Goal: Information Seeking & Learning: Learn about a topic

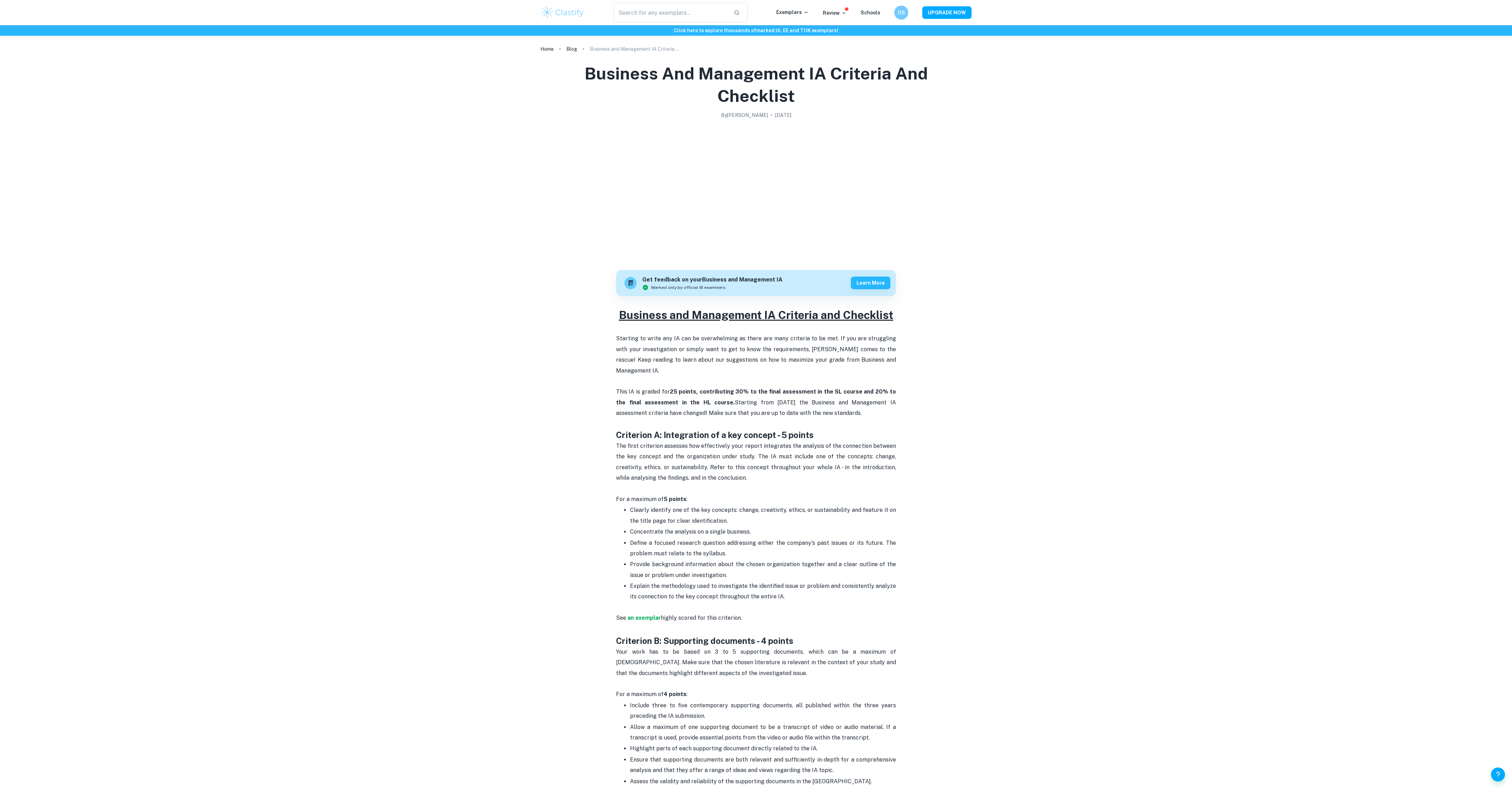
scroll to position [339, 0]
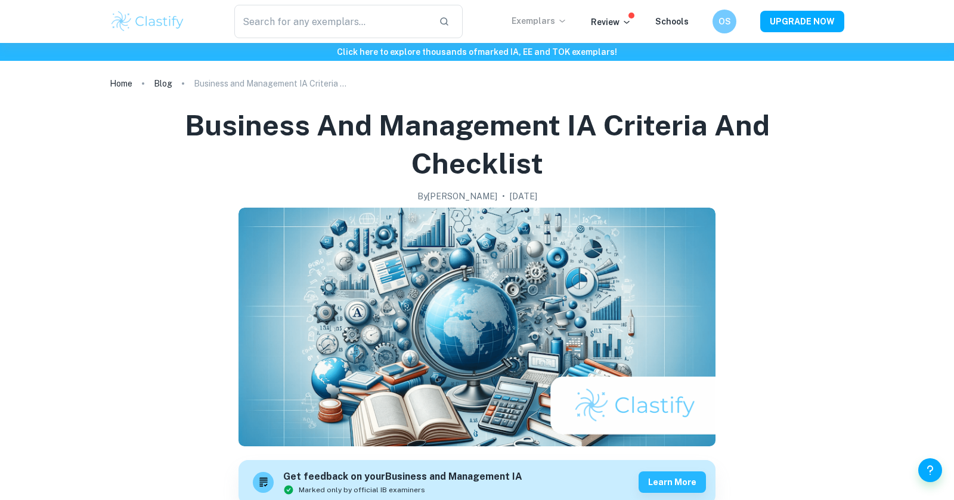
click at [551, 17] on p "Exemplars" at bounding box center [539, 20] width 55 height 13
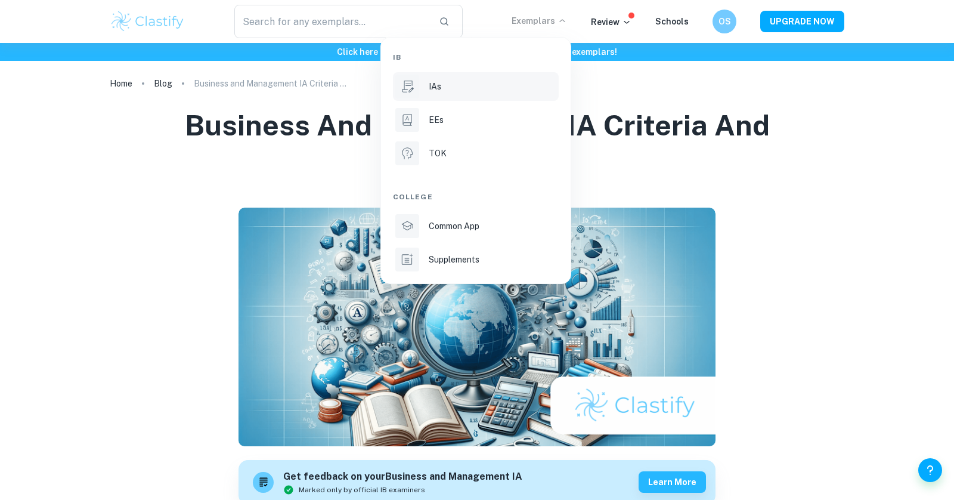
click at [485, 92] on div "IAs" at bounding box center [493, 86] width 128 height 13
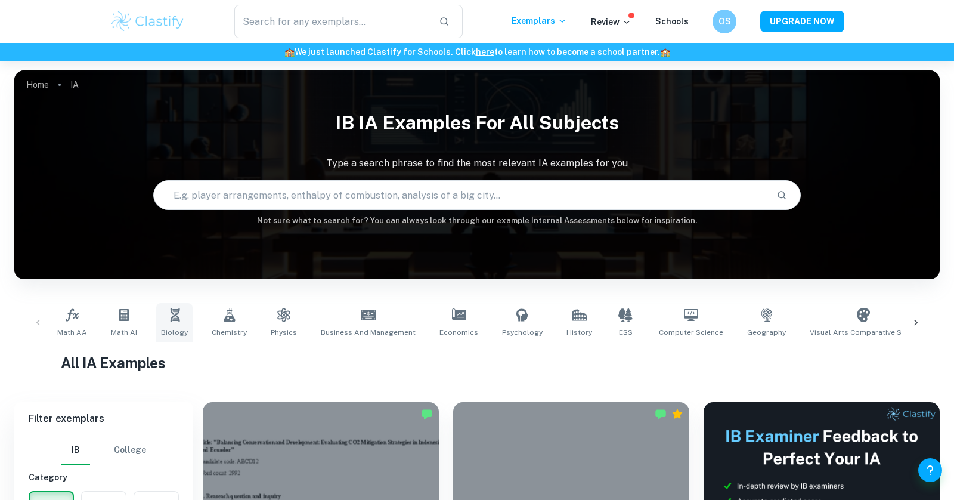
click at [160, 339] on link "Biology" at bounding box center [174, 322] width 36 height 39
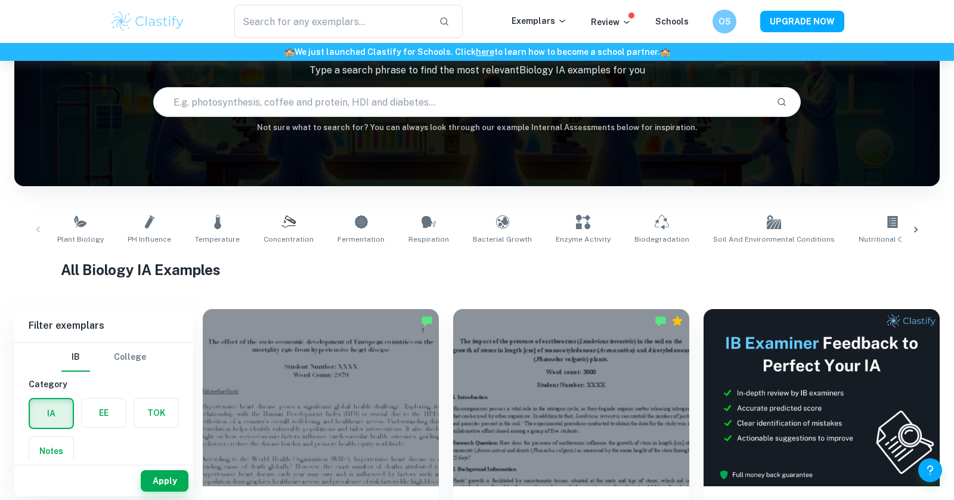
scroll to position [96, 0]
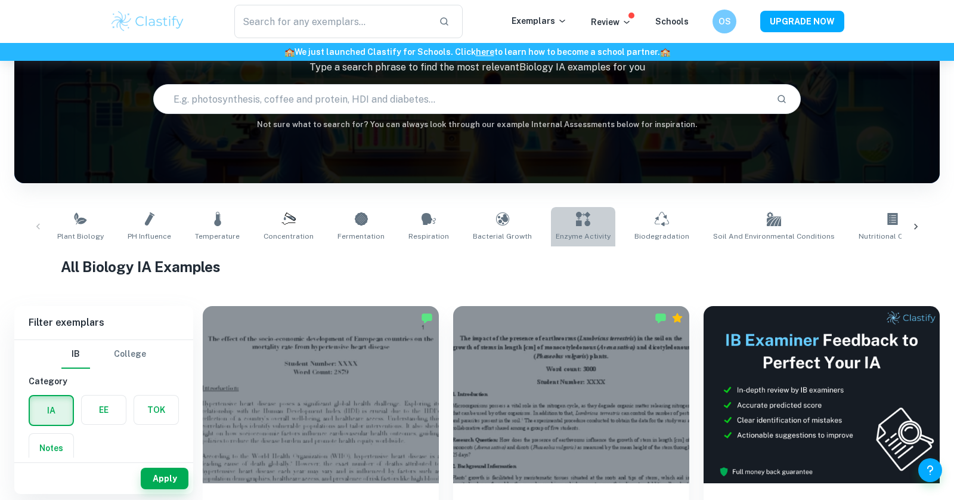
click at [585, 227] on link "Enzyme Activity" at bounding box center [583, 226] width 64 height 39
type input "Enzyme Activity"
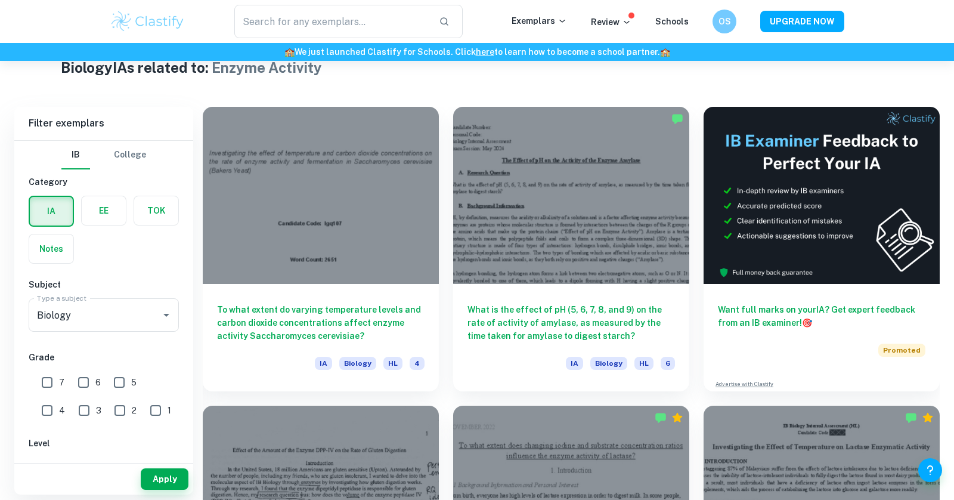
scroll to position [296, 0]
click at [394, 23] on input "text" at bounding box center [331, 21] width 195 height 33
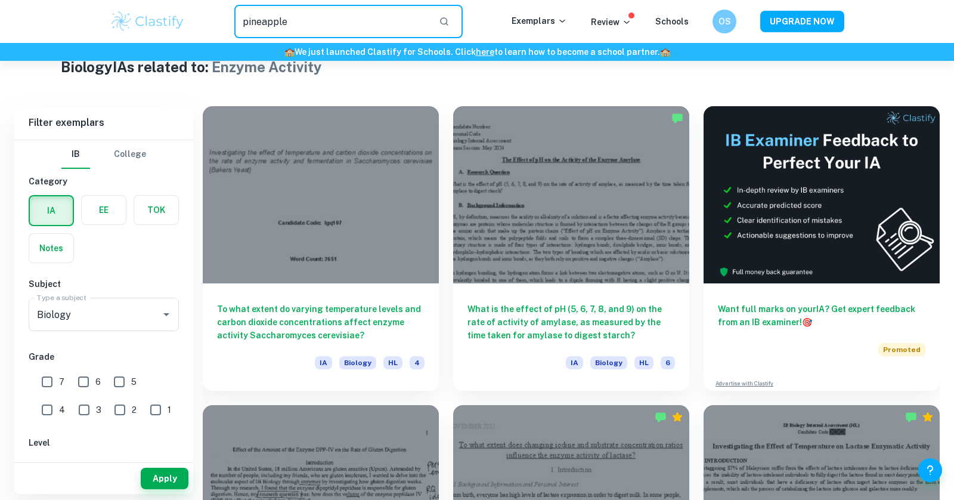
type input "pineapple"
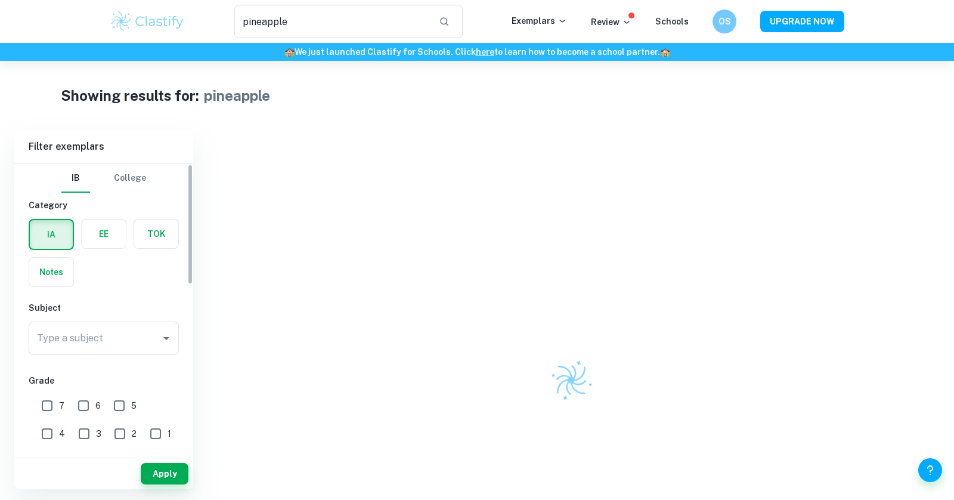
click at [51, 402] on input "7" at bounding box center [47, 406] width 24 height 24
checkbox input "true"
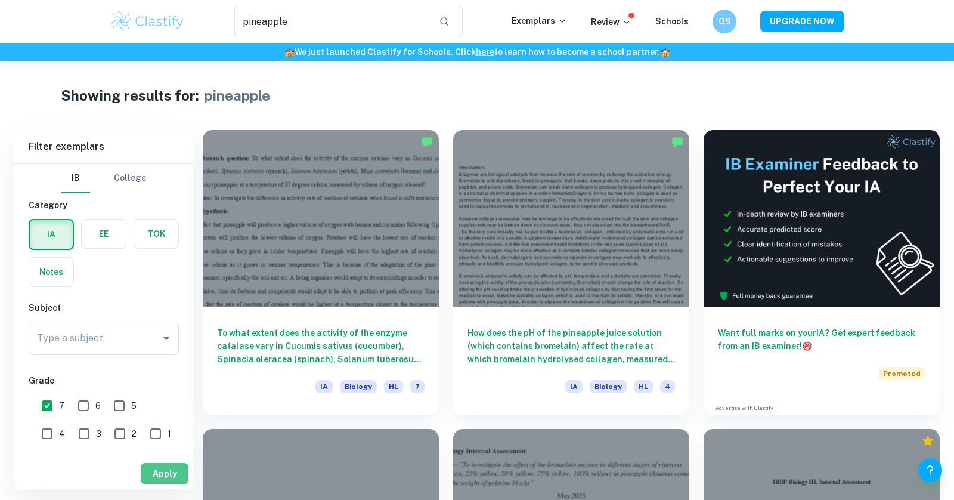
click at [163, 476] on button "Apply" at bounding box center [165, 473] width 48 height 21
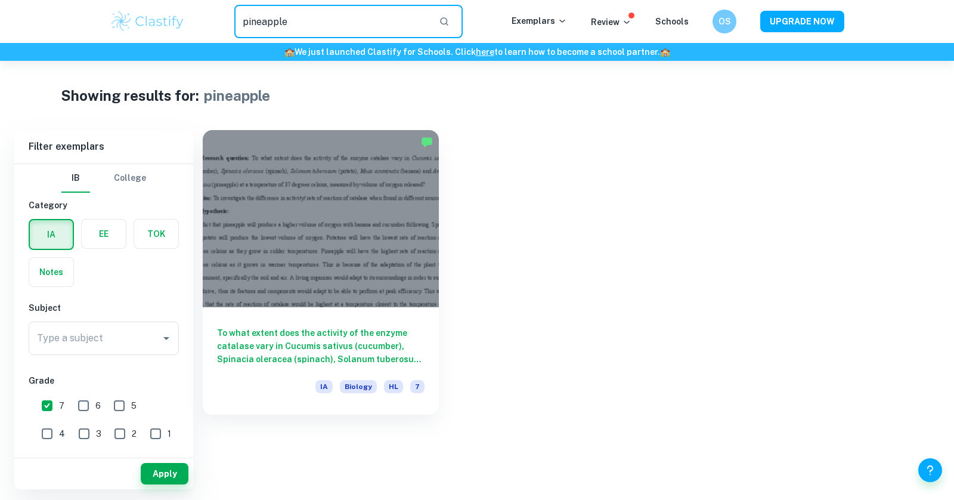
click at [347, 24] on input "pineapple" at bounding box center [331, 21] width 195 height 33
drag, startPoint x: 347, startPoint y: 24, endPoint x: 211, endPoint y: 24, distance: 136.0
click at [211, 24] on div "pineapple ​" at bounding box center [348, 21] width 326 height 33
type input "Beomelain"
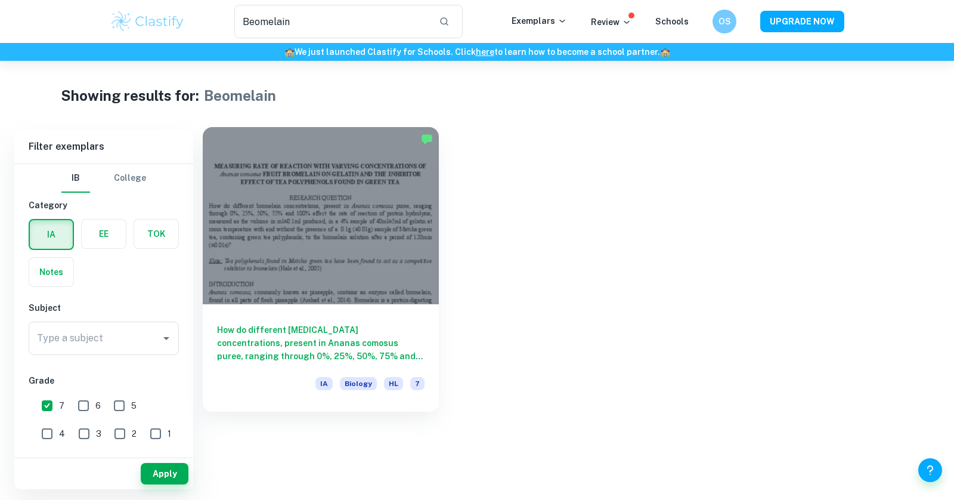
click at [393, 231] on div at bounding box center [321, 215] width 236 height 177
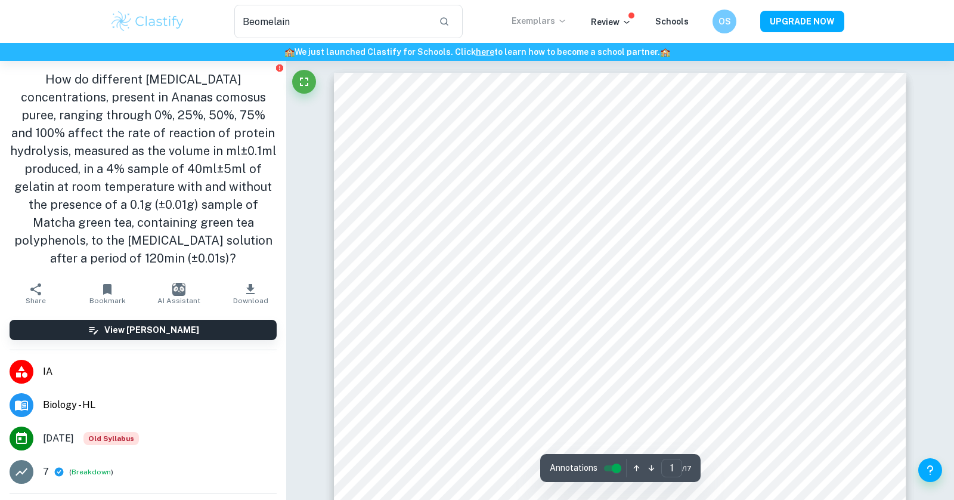
click at [530, 22] on p "Exemplars" at bounding box center [539, 20] width 55 height 13
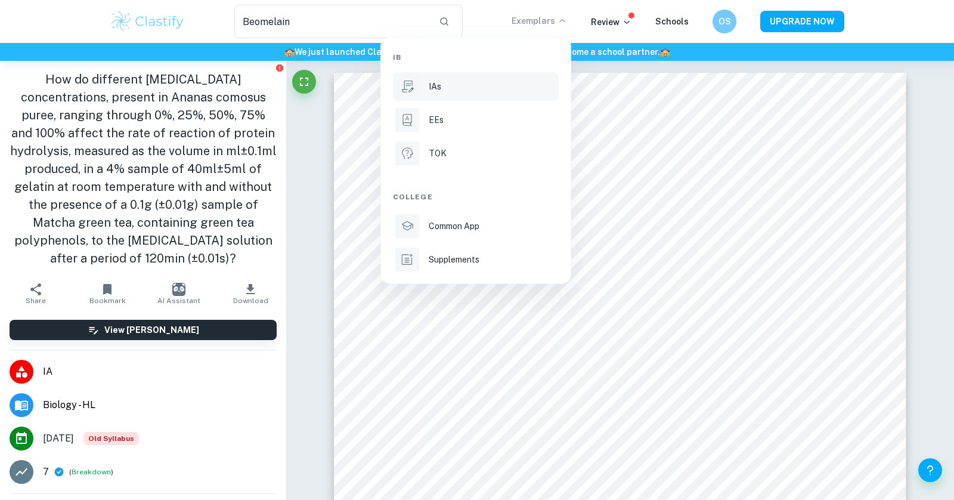
click at [469, 93] on li "IAs" at bounding box center [476, 86] width 166 height 29
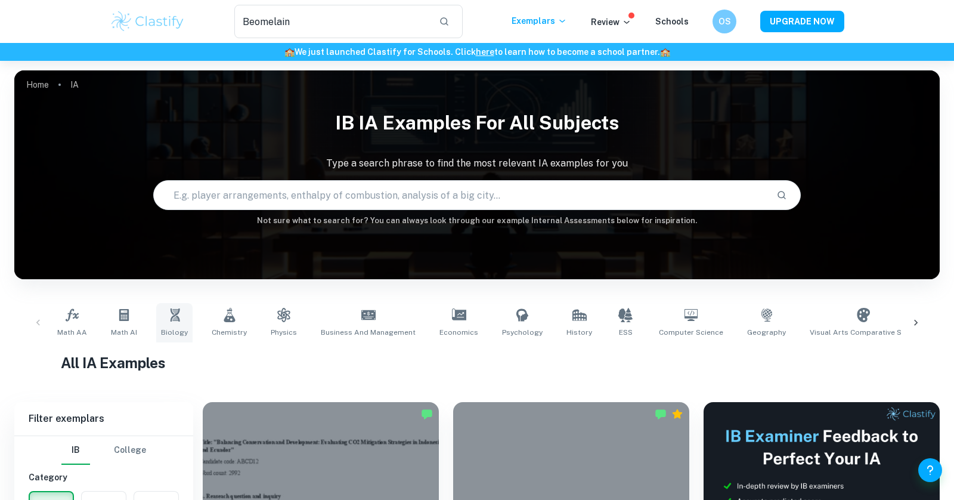
click at [166, 324] on link "Biology" at bounding box center [174, 322] width 36 height 39
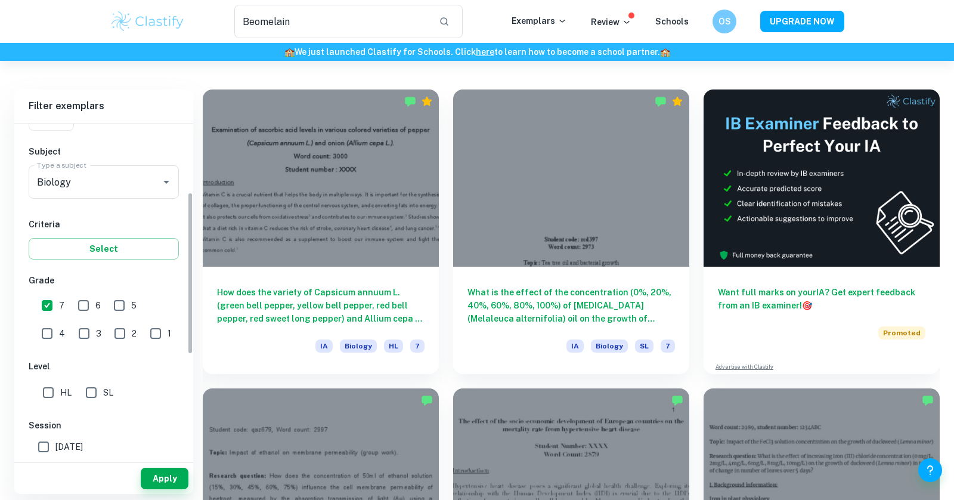
scroll to position [141, 0]
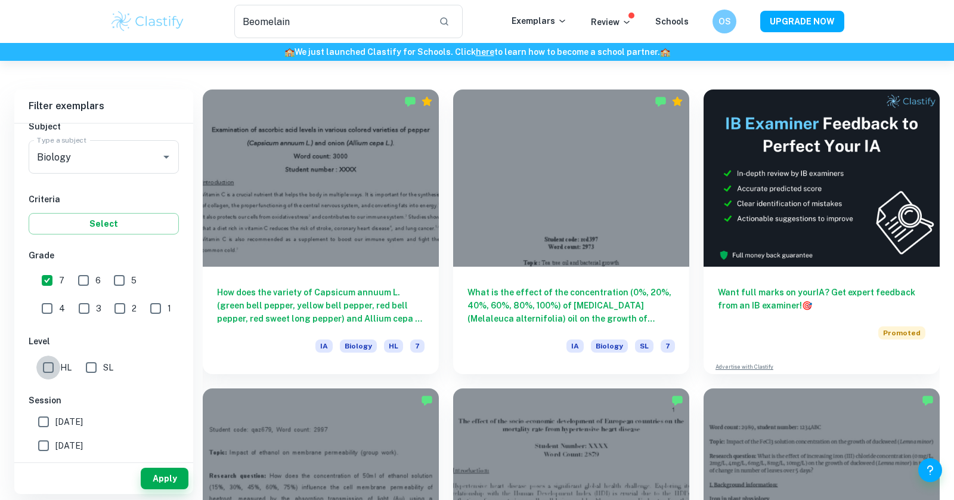
click at [49, 367] on input "HL" at bounding box center [48, 367] width 24 height 24
checkbox input "true"
click at [178, 475] on button "Apply" at bounding box center [165, 477] width 48 height 21
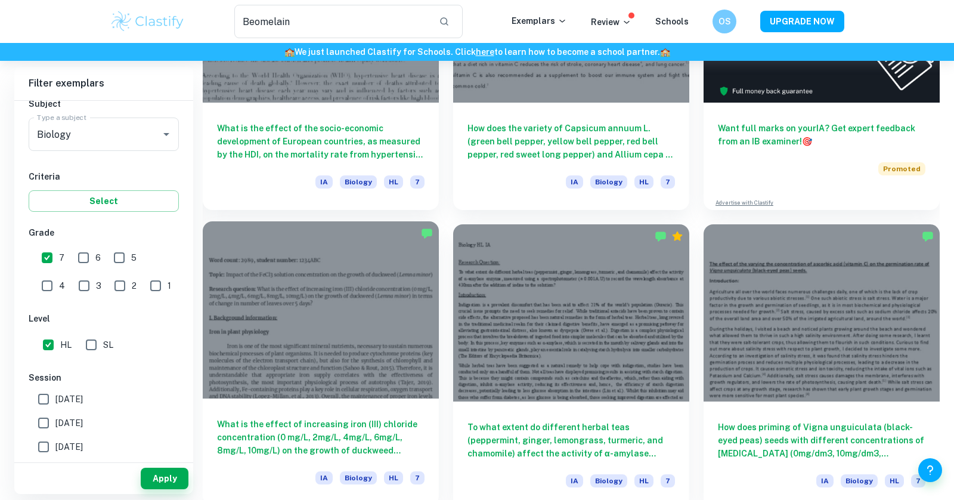
scroll to position [478, 0]
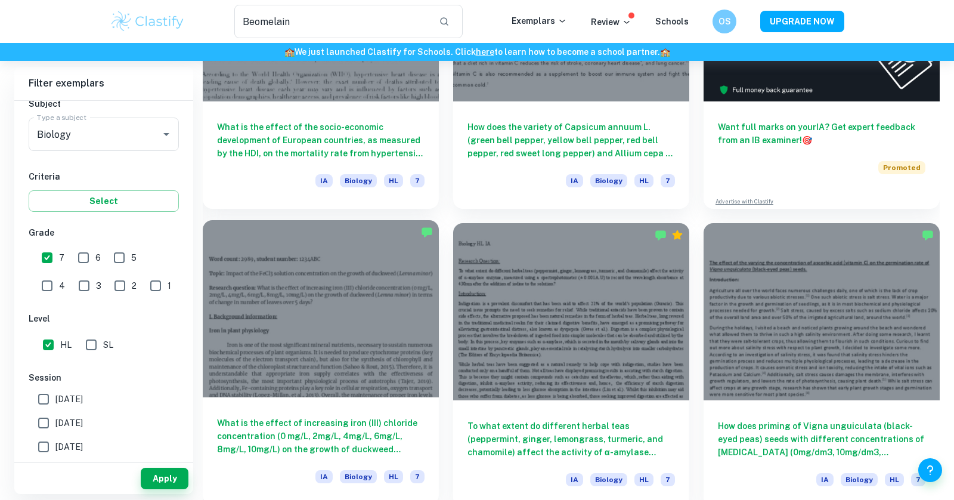
click at [360, 292] on div at bounding box center [321, 308] width 236 height 177
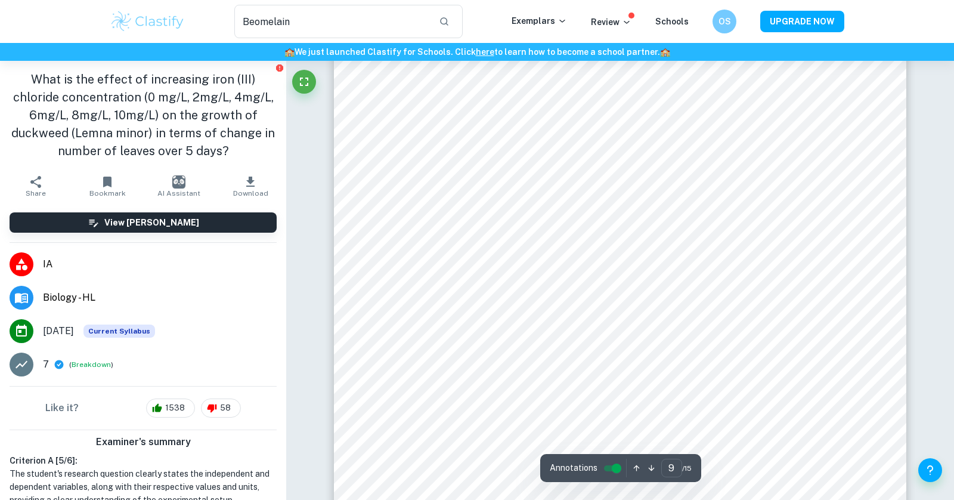
scroll to position [6975, 0]
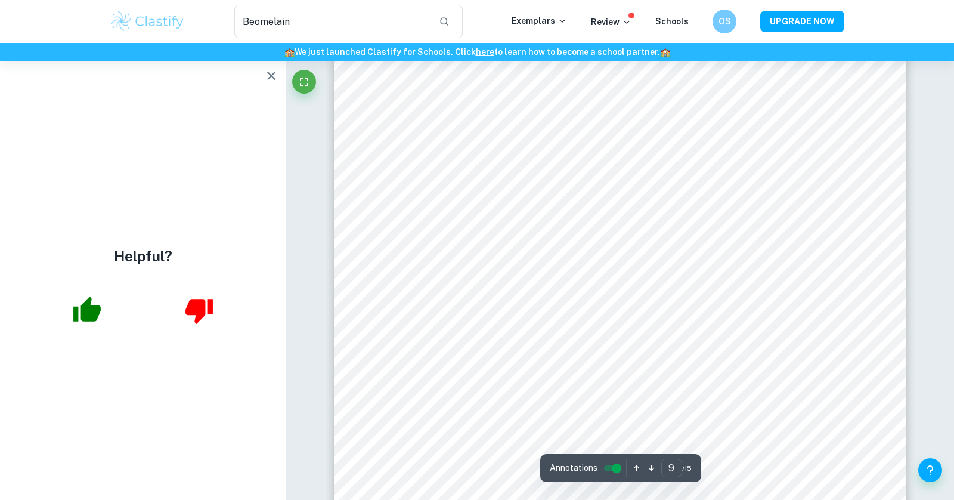
click at [269, 72] on icon "button" at bounding box center [271, 76] width 14 height 14
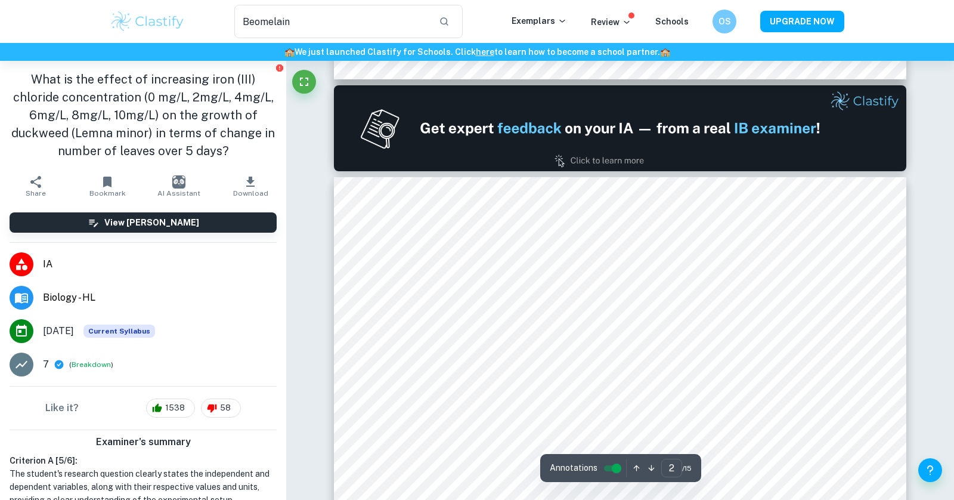
type input "1"
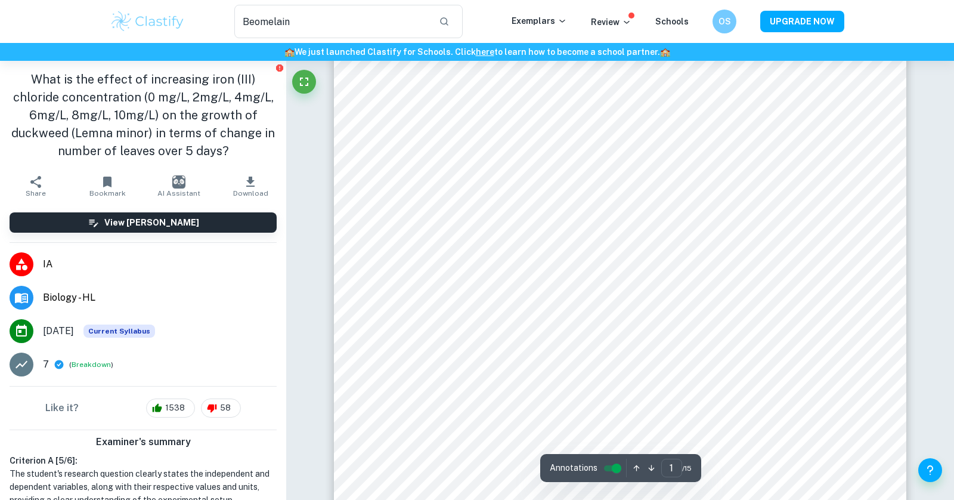
scroll to position [116, 0]
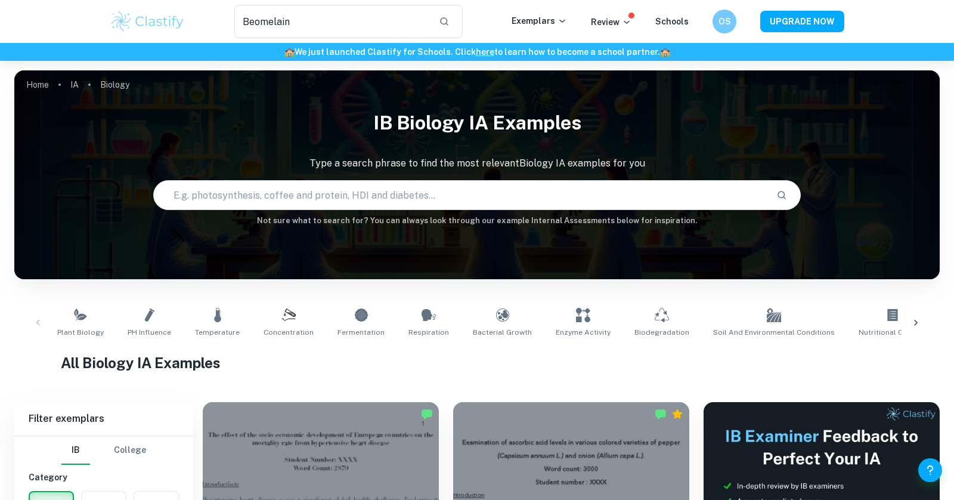
scroll to position [149, 0]
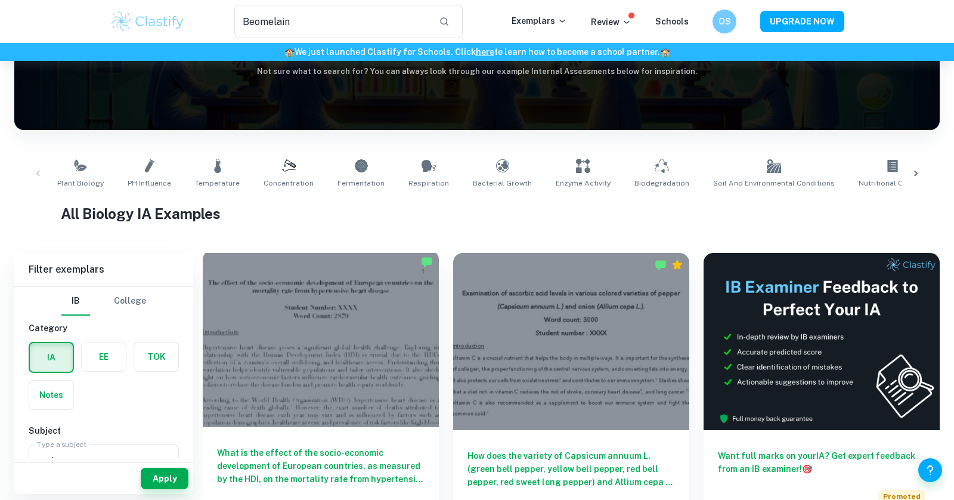
click at [324, 355] on div at bounding box center [321, 338] width 236 height 177
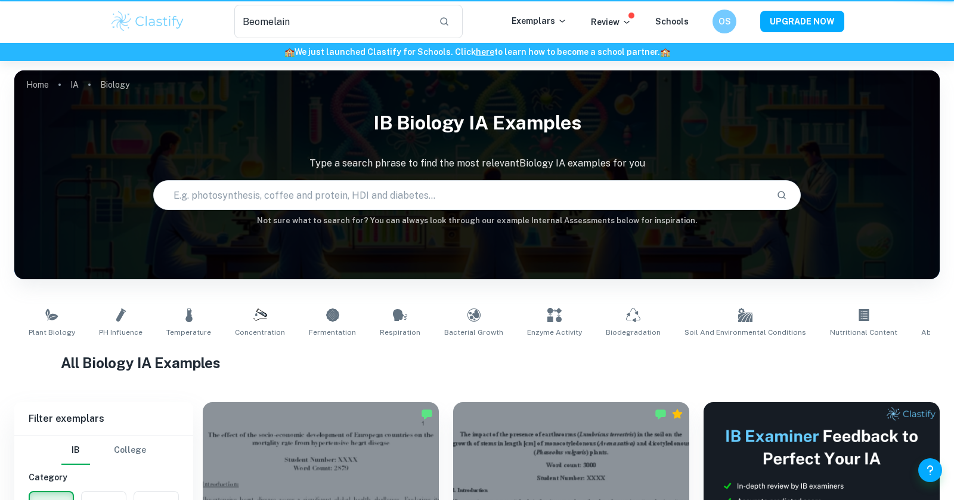
scroll to position [149, 0]
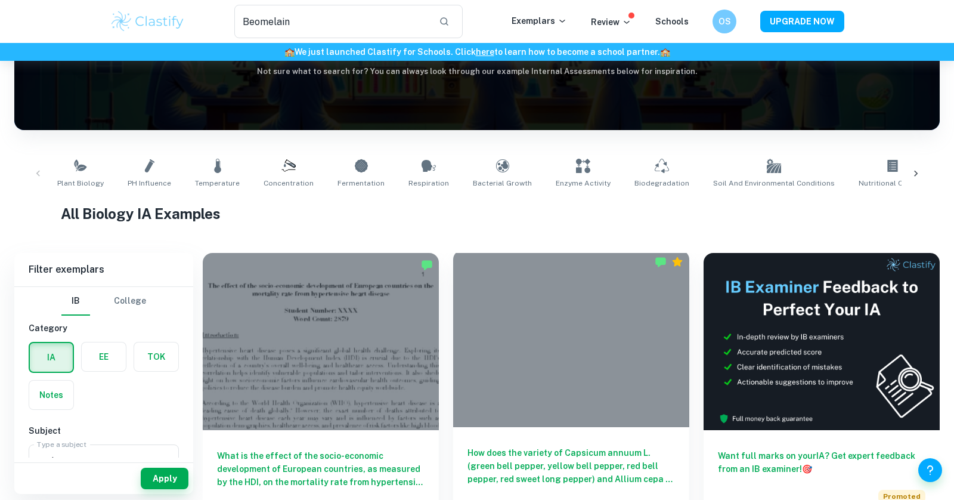
click at [513, 348] on div at bounding box center [571, 338] width 236 height 177
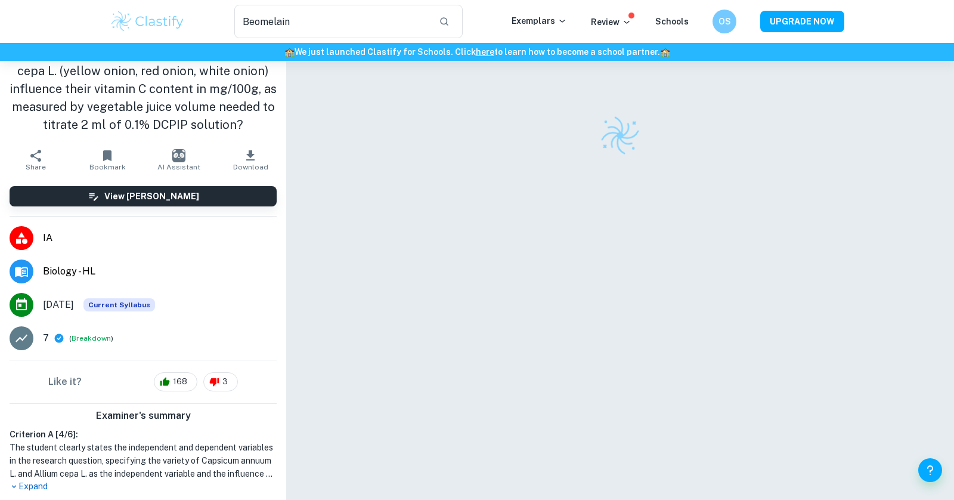
scroll to position [66, 0]
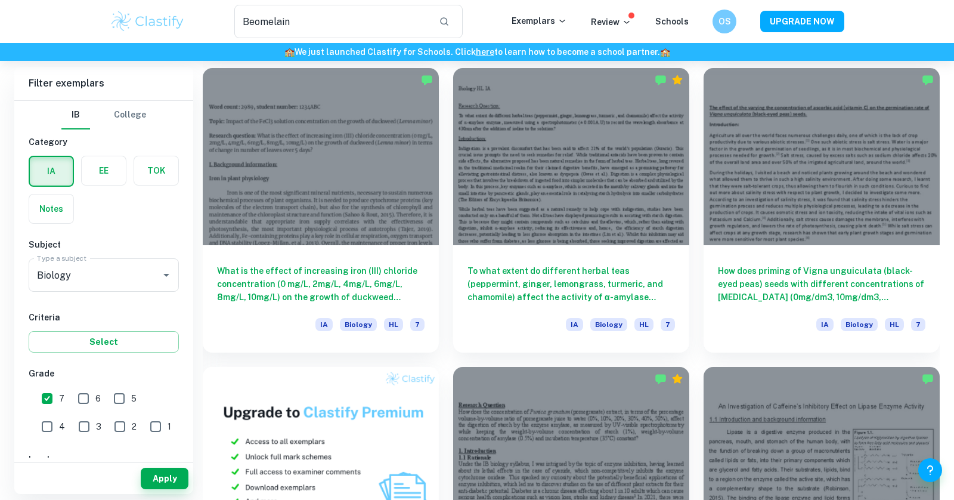
scroll to position [651, 0]
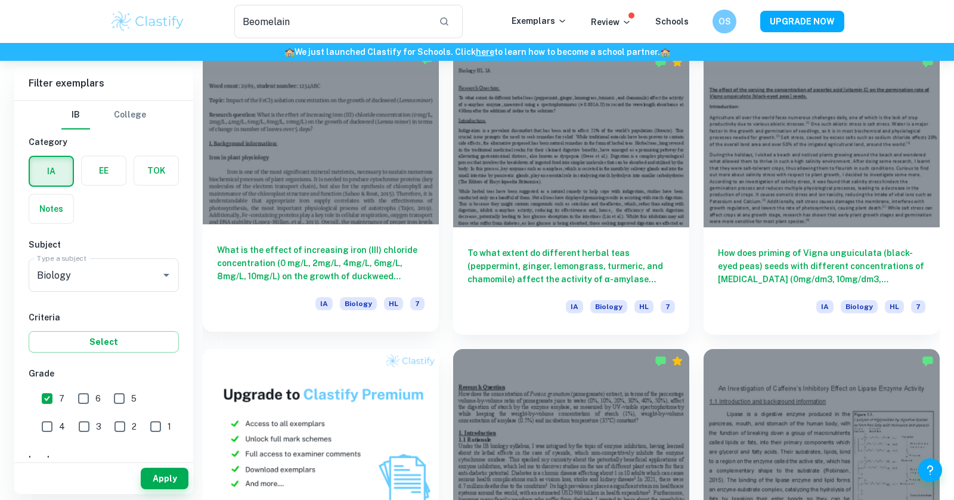
click at [322, 119] on div at bounding box center [321, 135] width 236 height 177
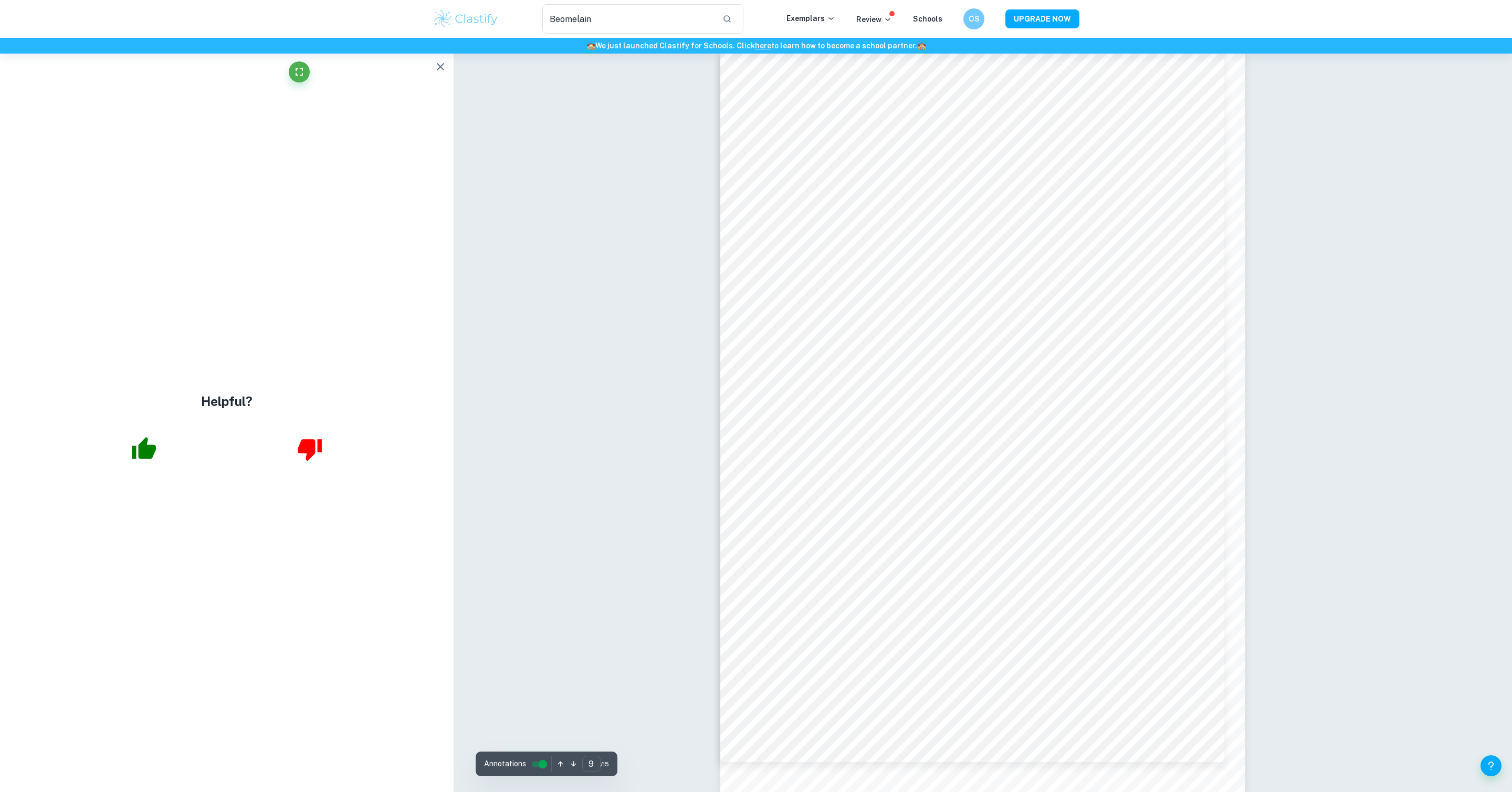
scroll to position [6240, 0]
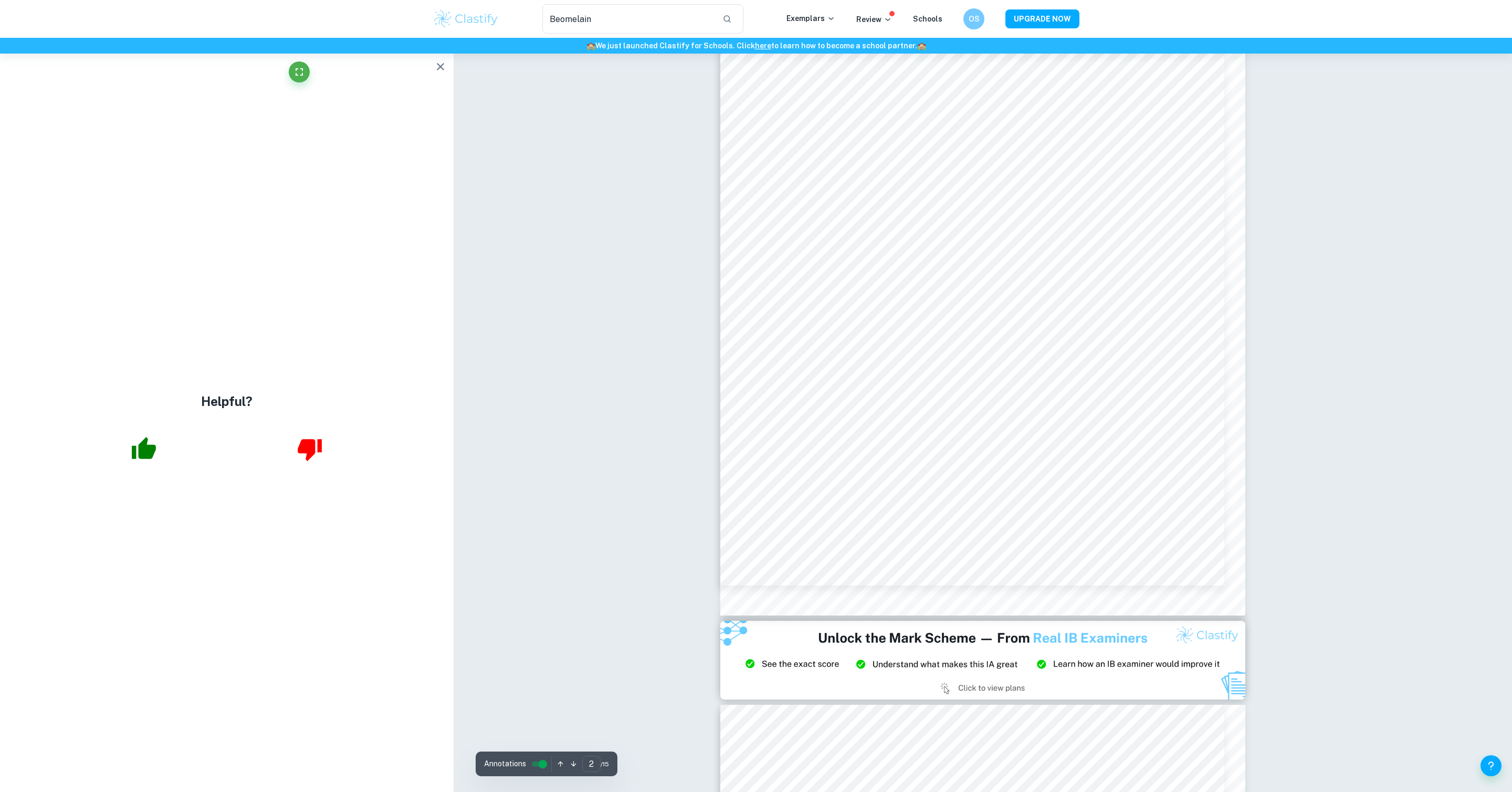
scroll to position [983, 0]
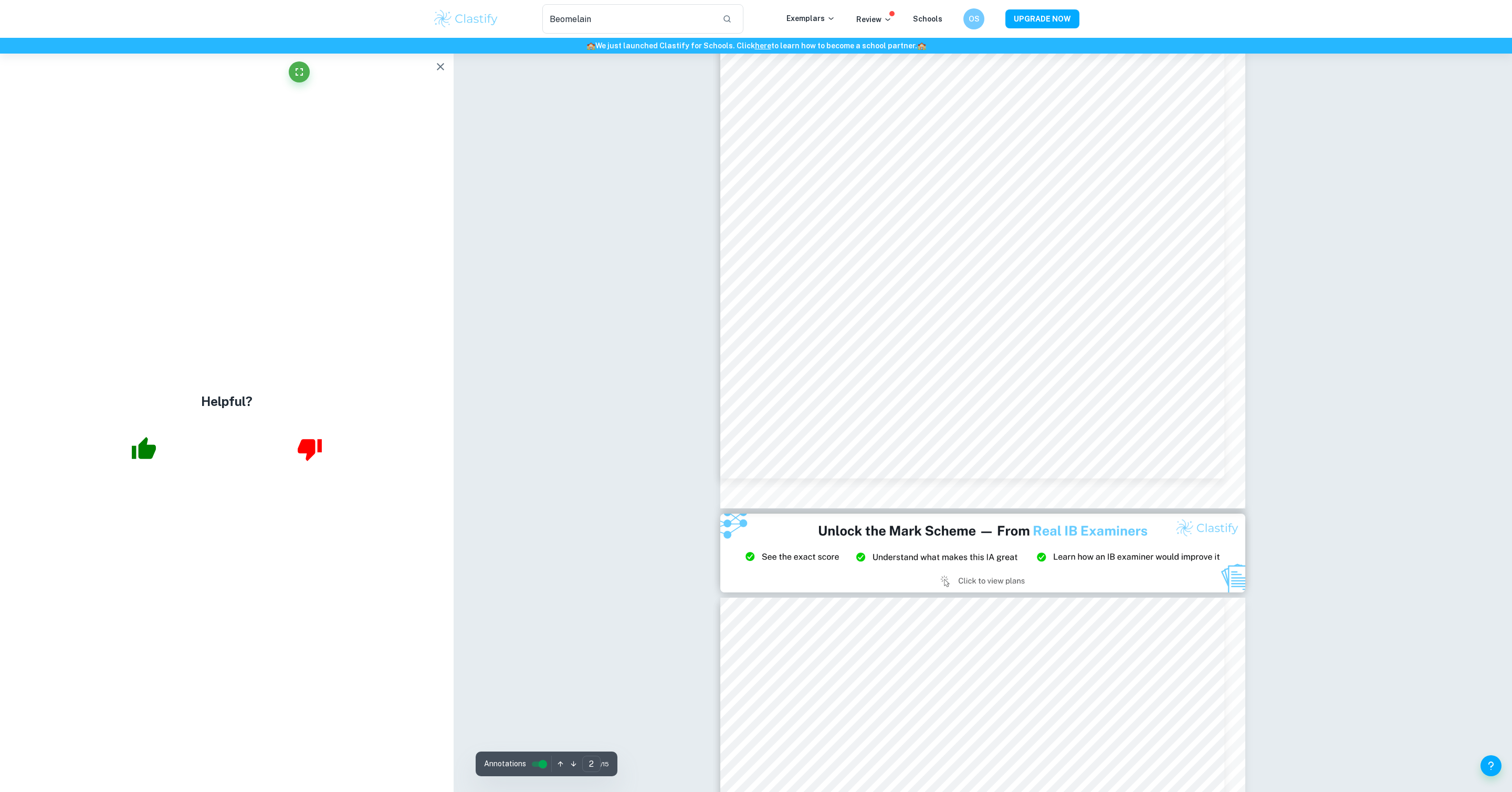
type input "3"
